Goal: Transaction & Acquisition: Register for event/course

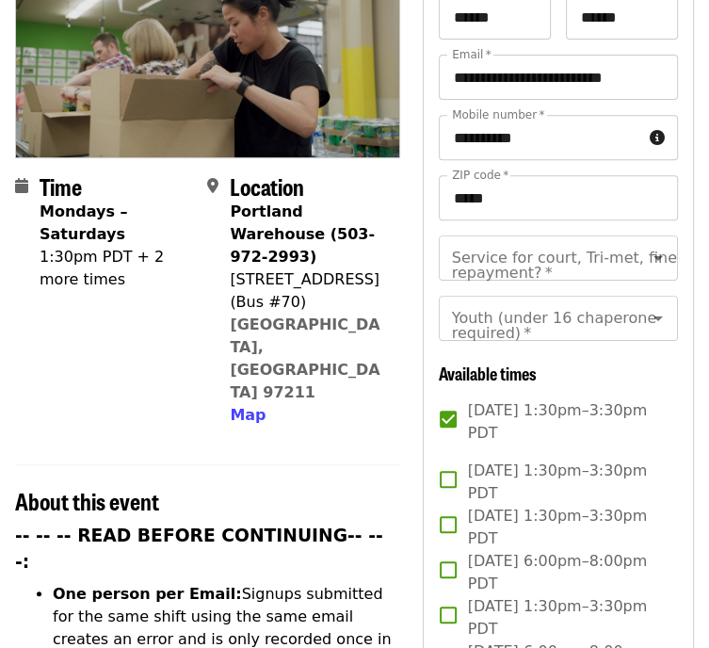
scroll to position [339, 0]
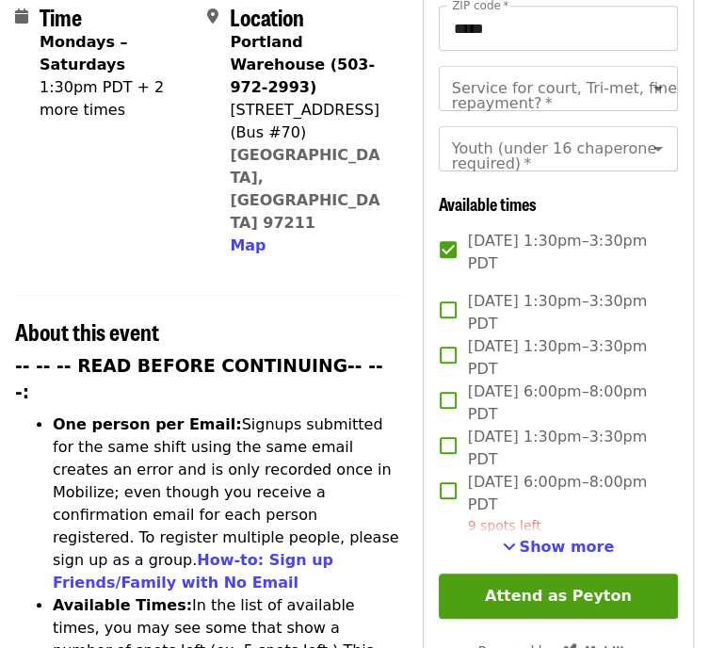
scroll to position [496, 0]
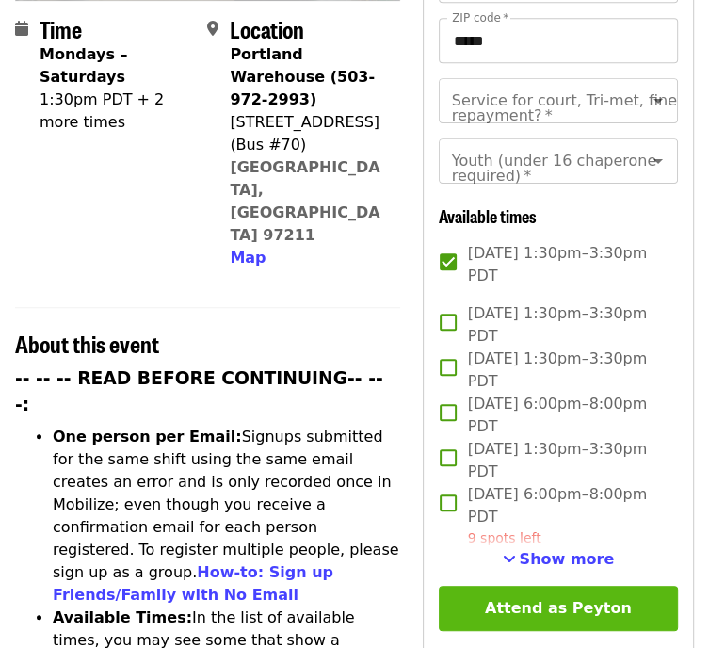
click at [575, 602] on button "Attend as Peyton" at bounding box center [558, 608] width 239 height 45
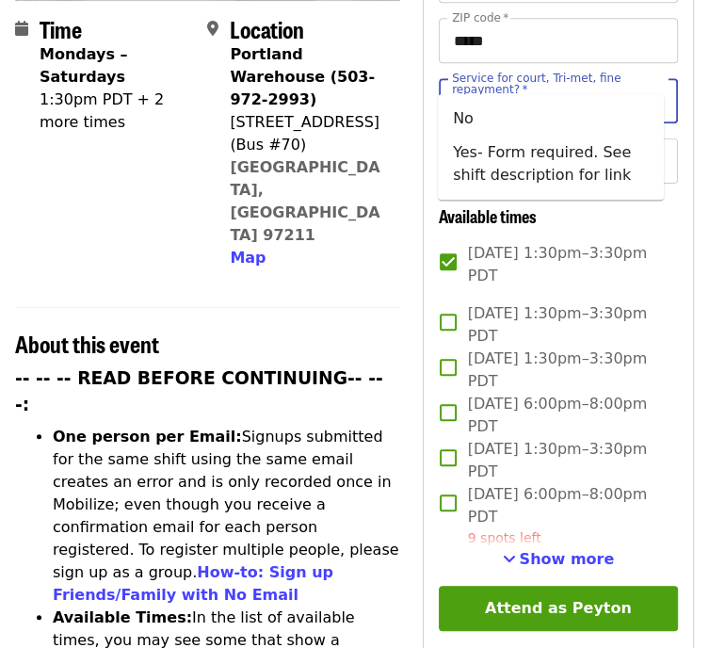
click at [519, 83] on input "Service for court, Tri-met, fine repayment?   *" at bounding box center [535, 101] width 163 height 36
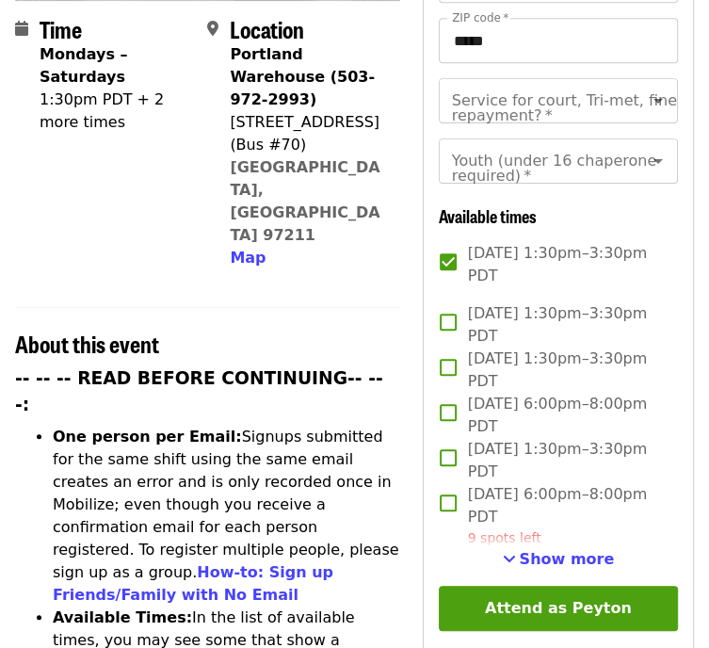
click at [387, 331] on h2 "About this event" at bounding box center [207, 344] width 385 height 27
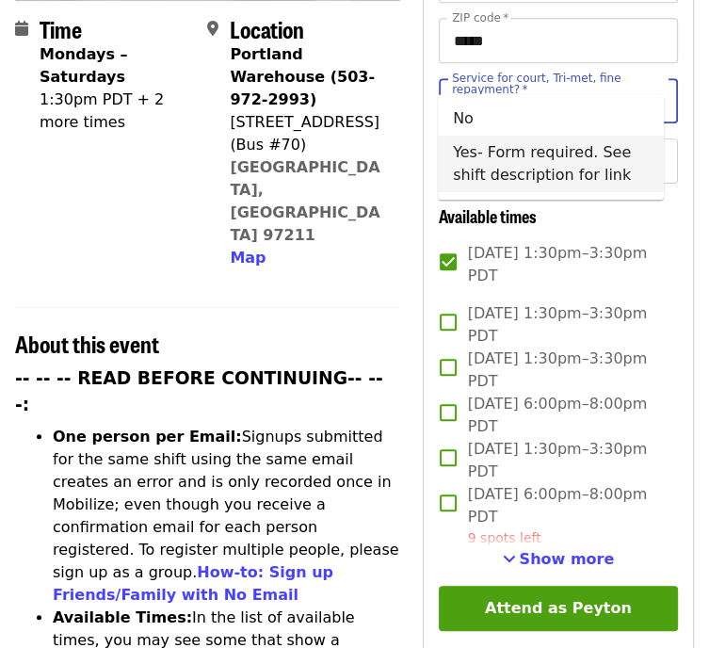
click at [521, 83] on input "Service for court, Tri-met, fine repayment?   *" at bounding box center [535, 101] width 163 height 36
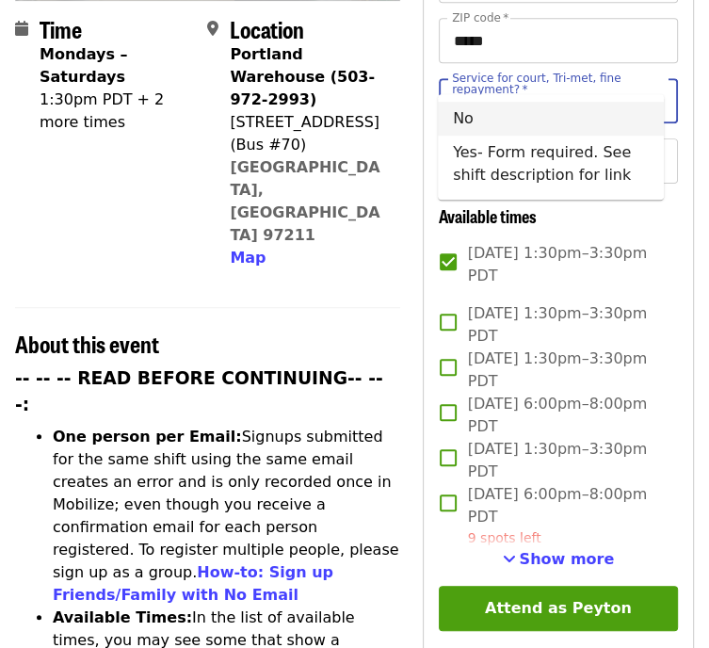
click at [521, 110] on li "No" at bounding box center [551, 119] width 226 height 34
type input "**"
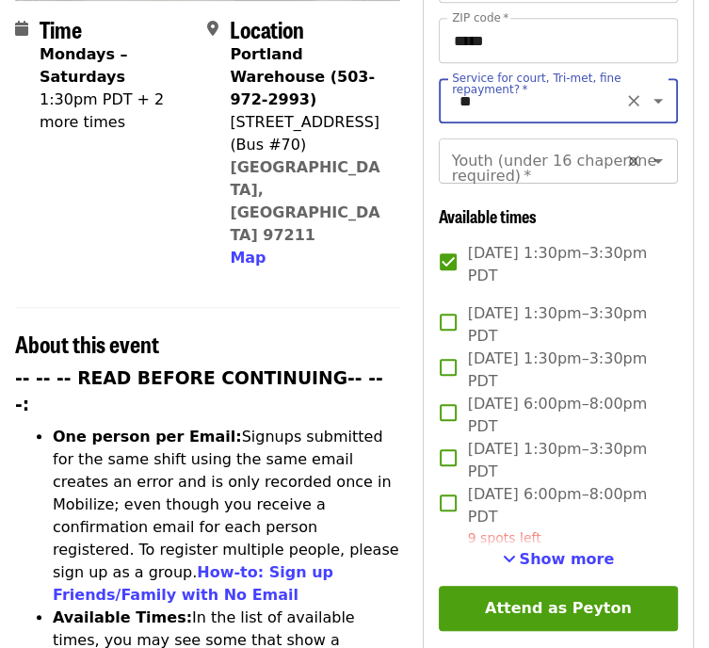
click at [512, 143] on input "Youth (under 16 chaperone required)   *" at bounding box center [535, 161] width 163 height 36
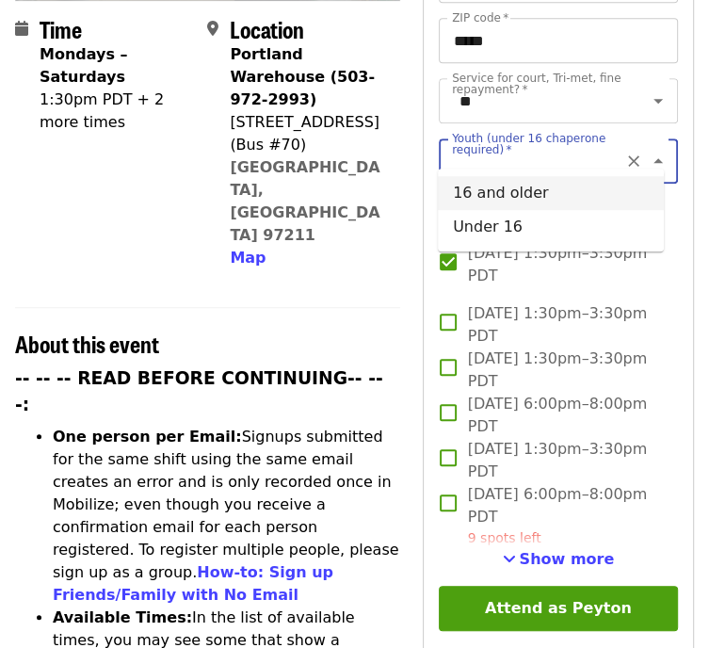
click at [512, 199] on li "16 and older" at bounding box center [551, 193] width 226 height 34
type input "**********"
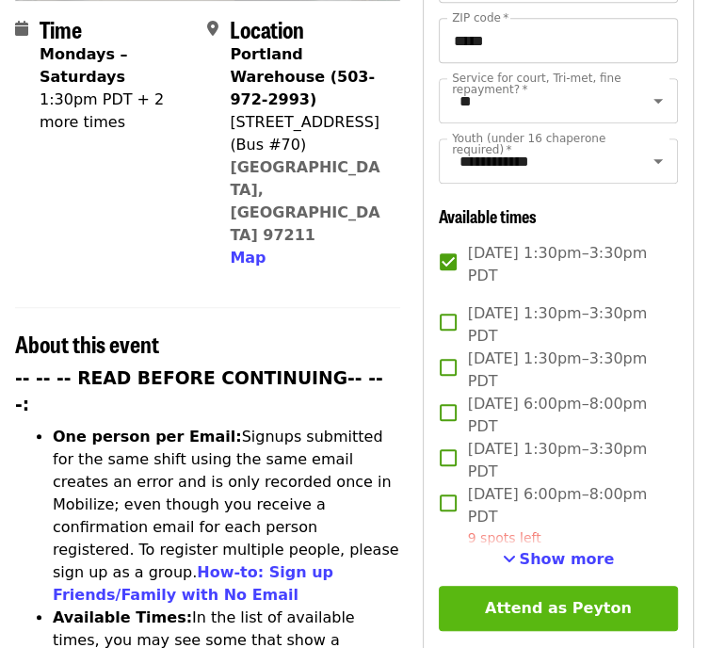
click at [565, 595] on button "Attend as Peyton" at bounding box center [558, 608] width 239 height 45
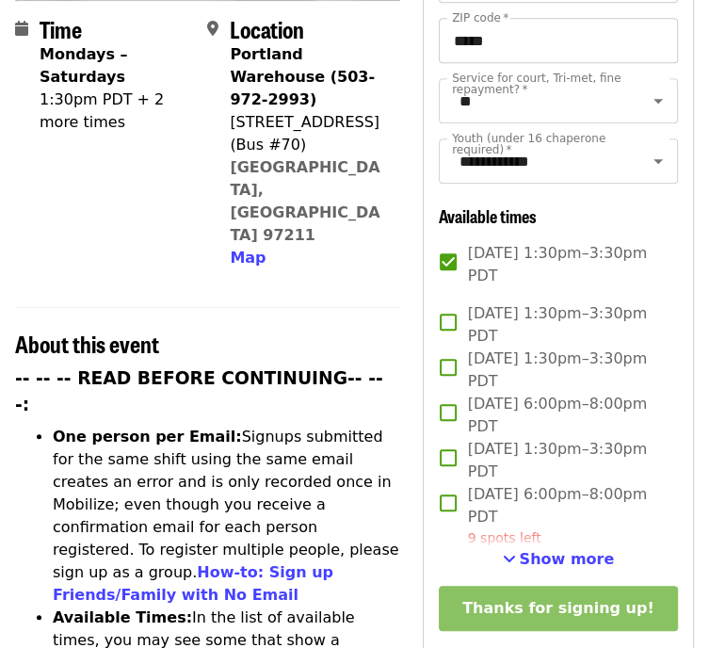
scroll to position [0, 0]
